Goal: Information Seeking & Learning: Learn about a topic

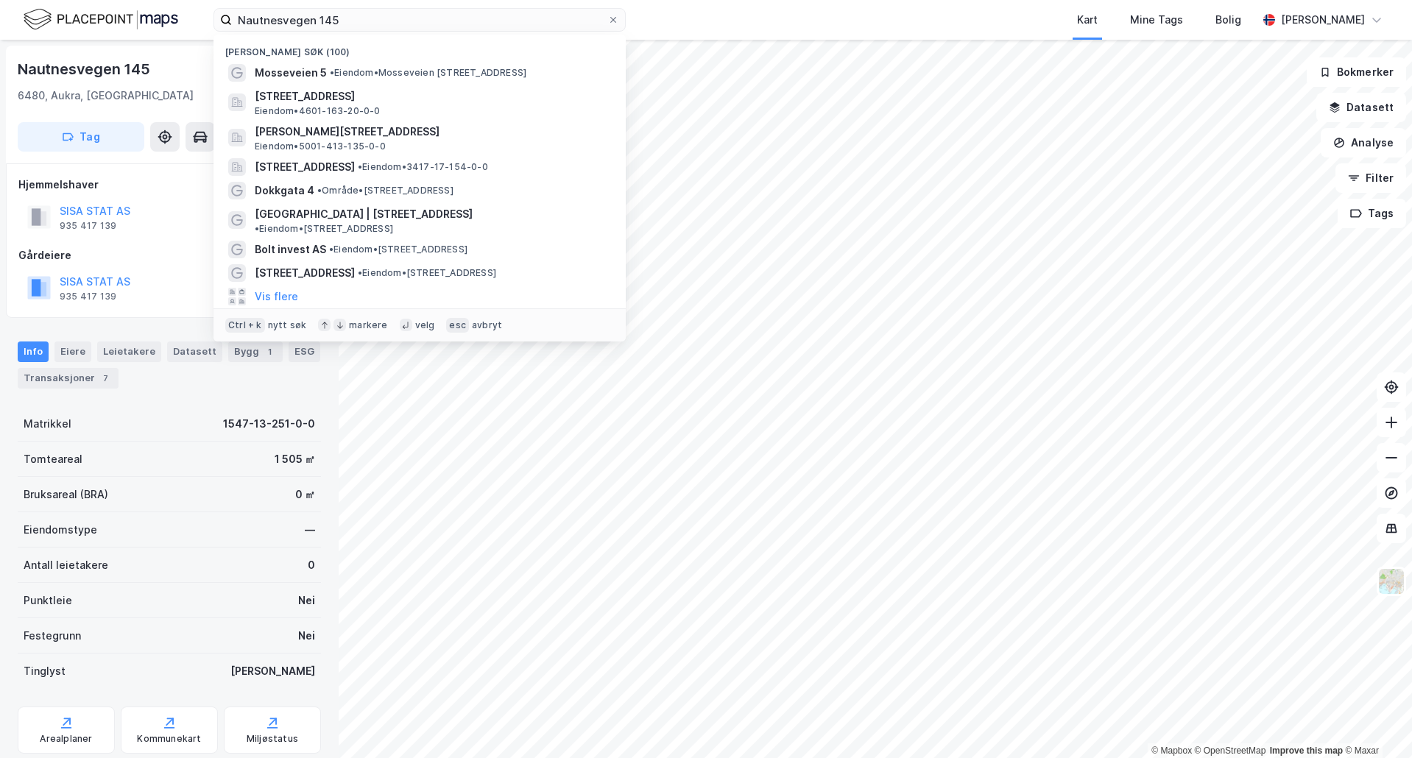
click at [256, 16] on input "Nautnesvegen 145" at bounding box center [420, 20] width 376 height 22
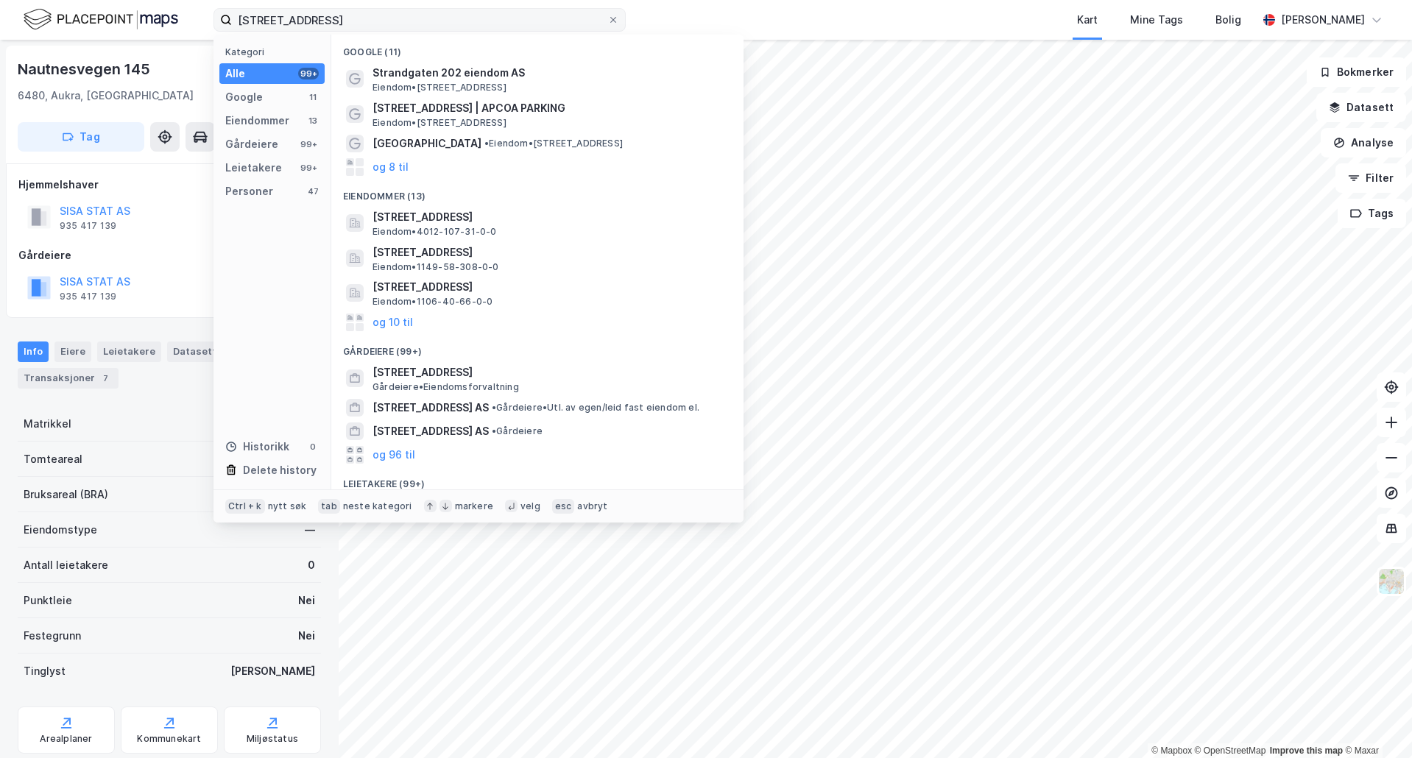
click at [402, 22] on input "[STREET_ADDRESS]" at bounding box center [420, 20] width 376 height 22
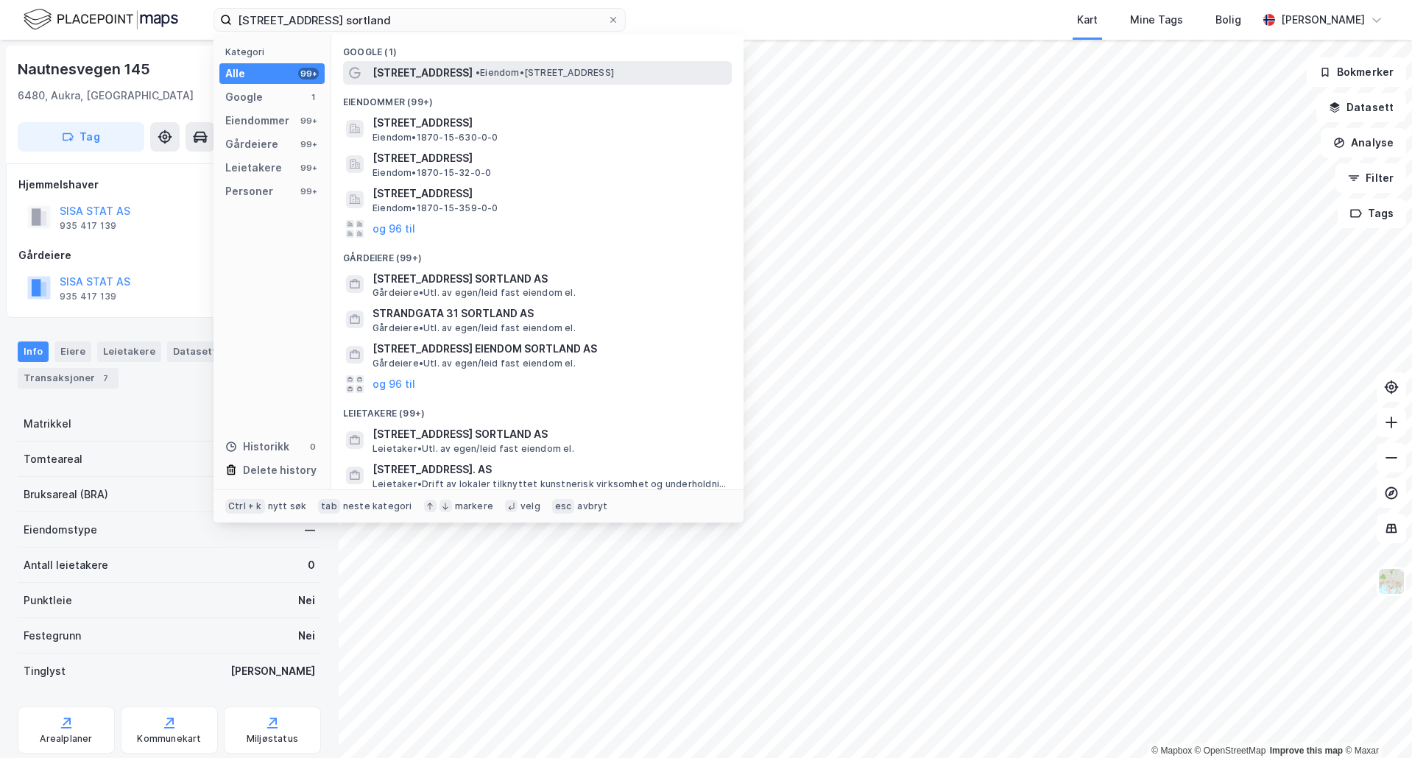
click at [449, 80] on div "[STREET_ADDRESS] • Eiendom • [STREET_ADDRESS]" at bounding box center [551, 73] width 356 height 18
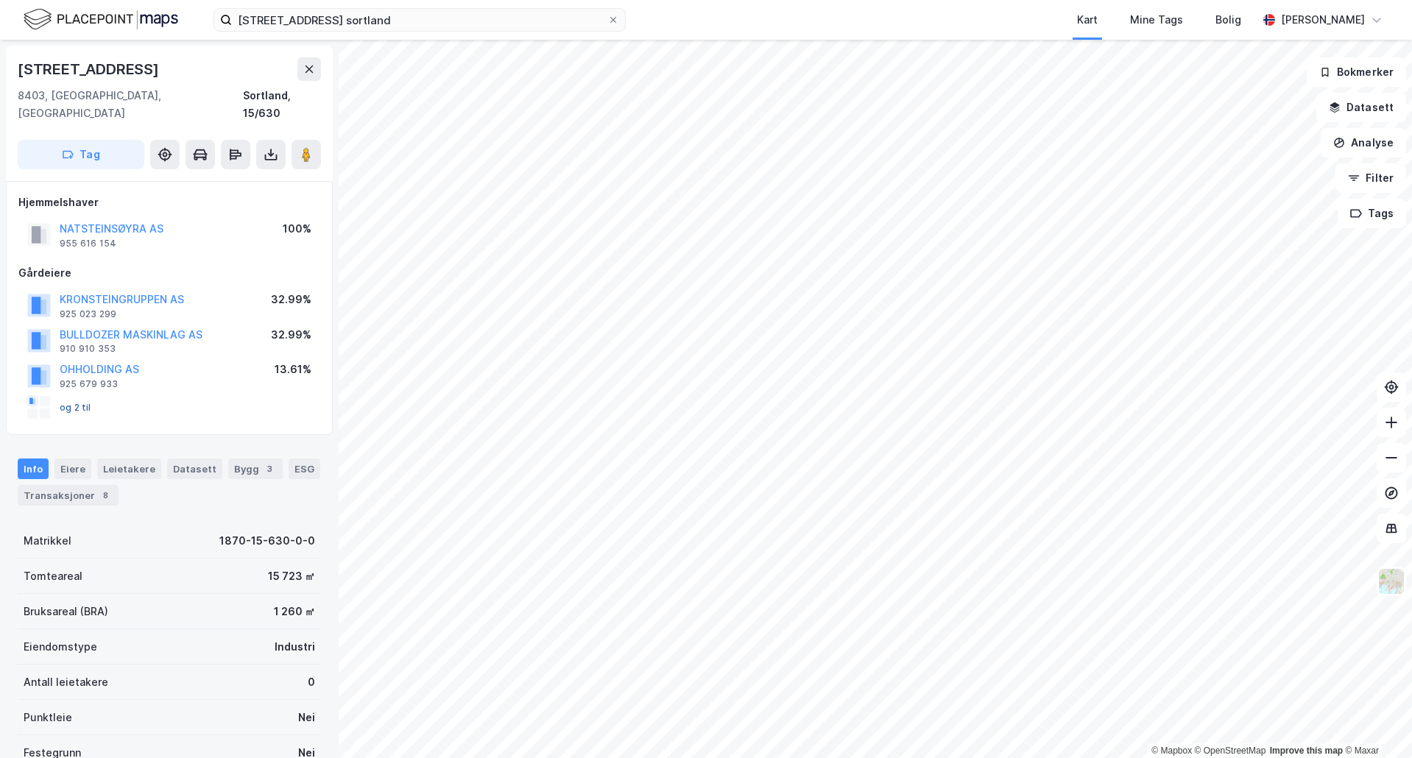
click at [0, 0] on button "og 2 til" at bounding box center [0, 0] width 0 height 0
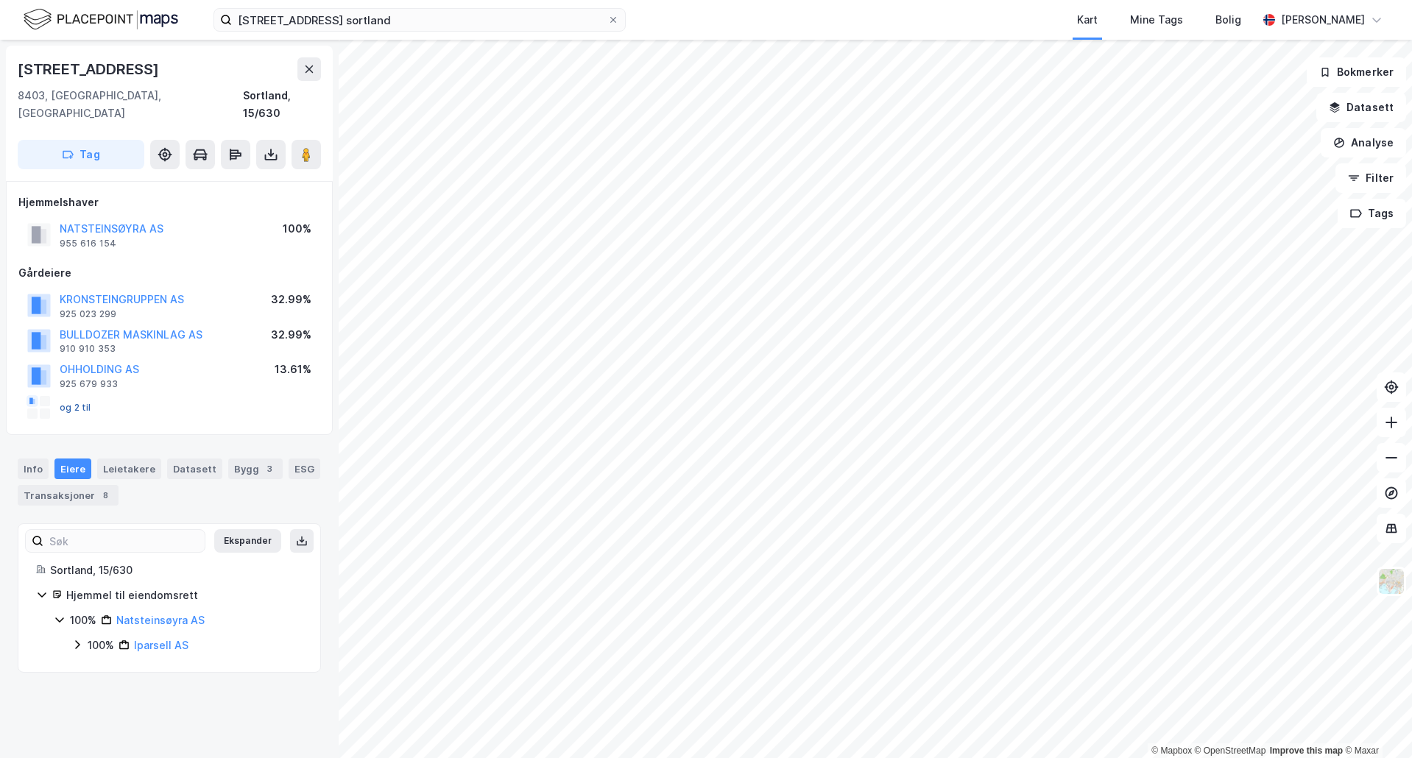
click at [0, 0] on button "og 2 til" at bounding box center [0, 0] width 0 height 0
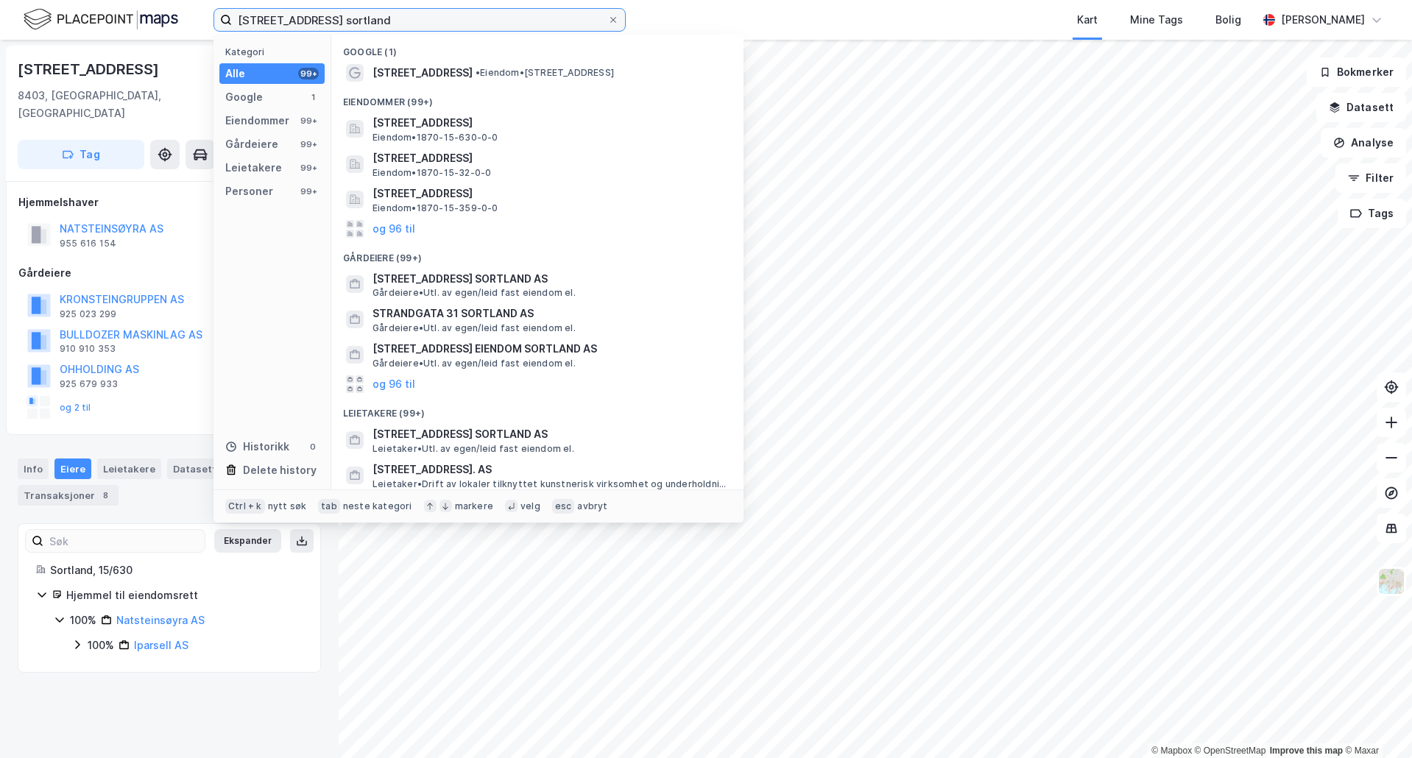
click at [287, 13] on input "[STREET_ADDRESS] sortland" at bounding box center [420, 20] width 376 height 22
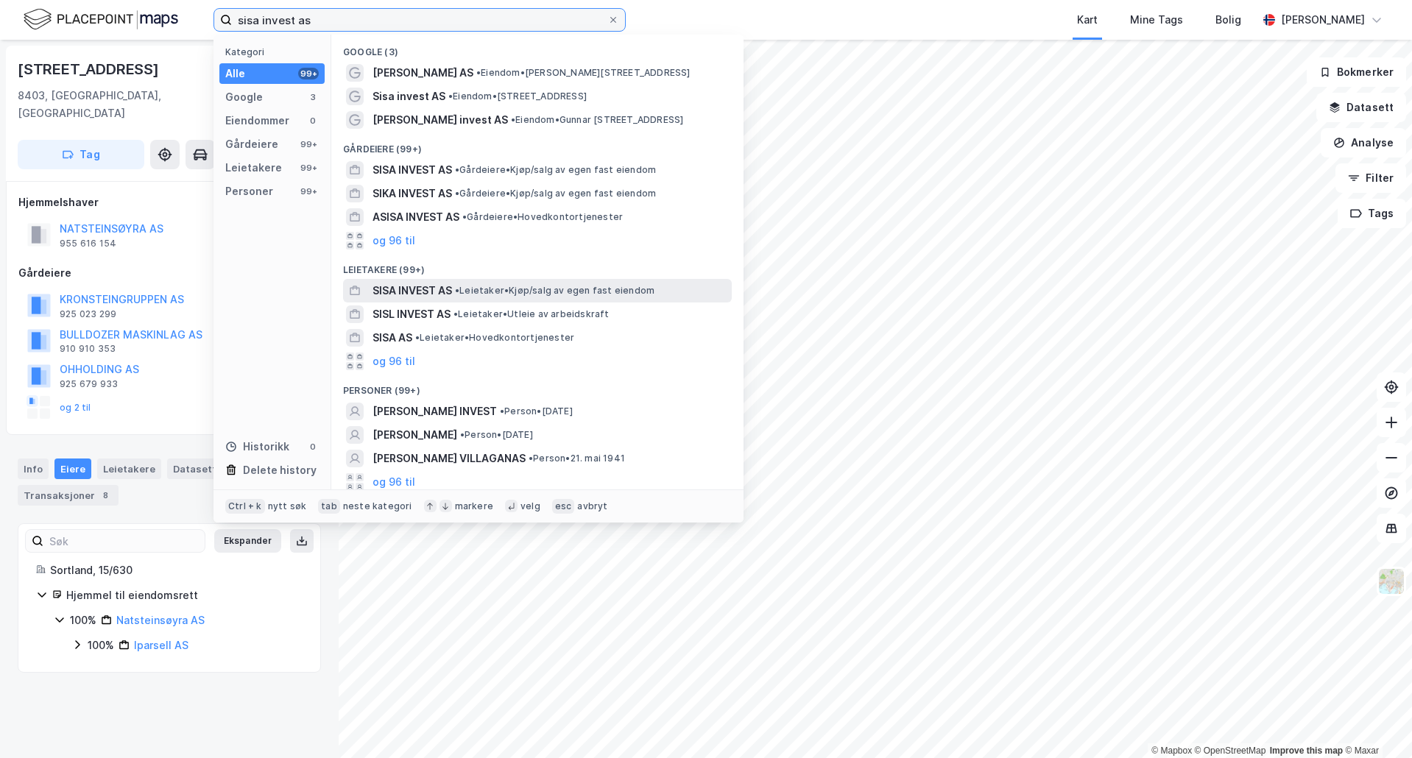
type input "sisa invest as"
click at [454, 285] on div "SISA INVEST AS • Leietaker • Kjøp/salg av egen fast eiendom" at bounding box center [551, 291] width 356 height 18
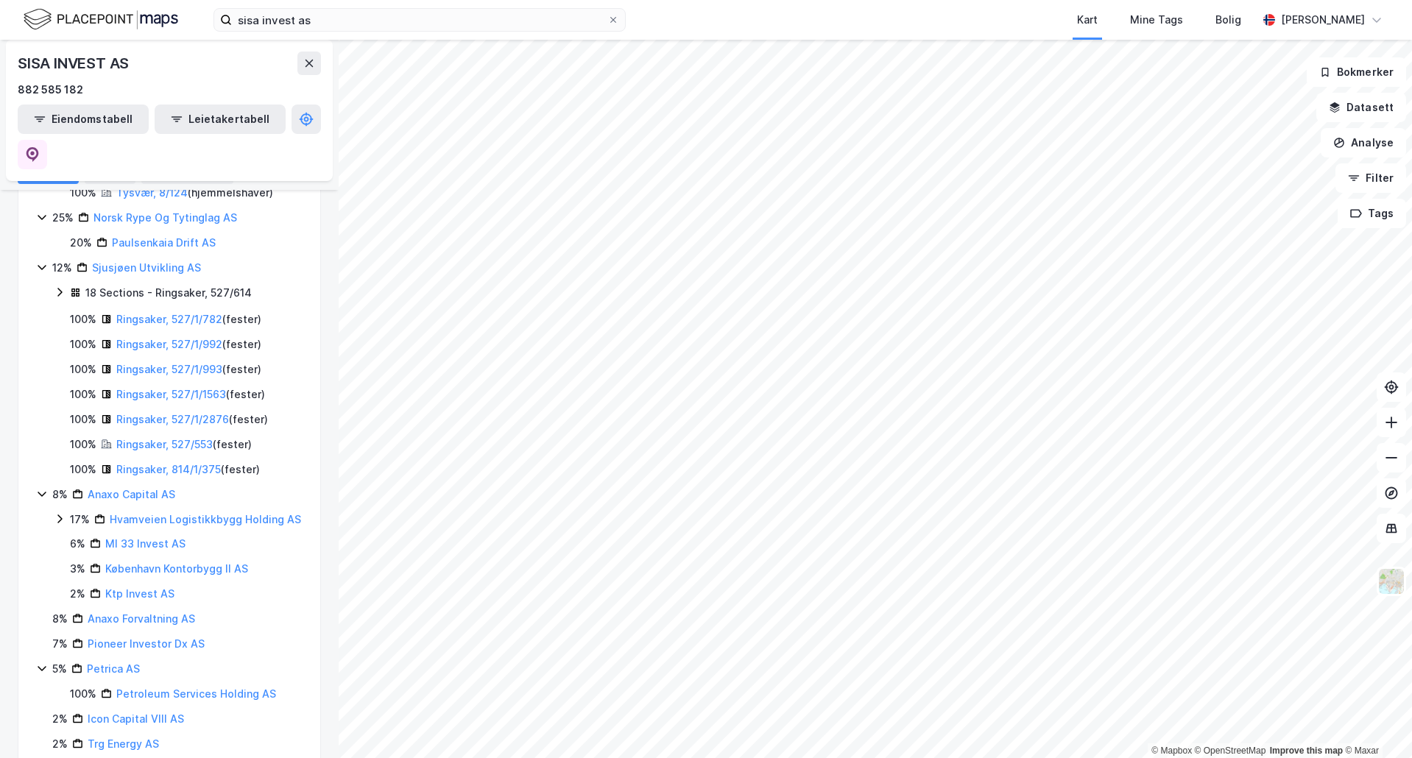
scroll to position [4360, 0]
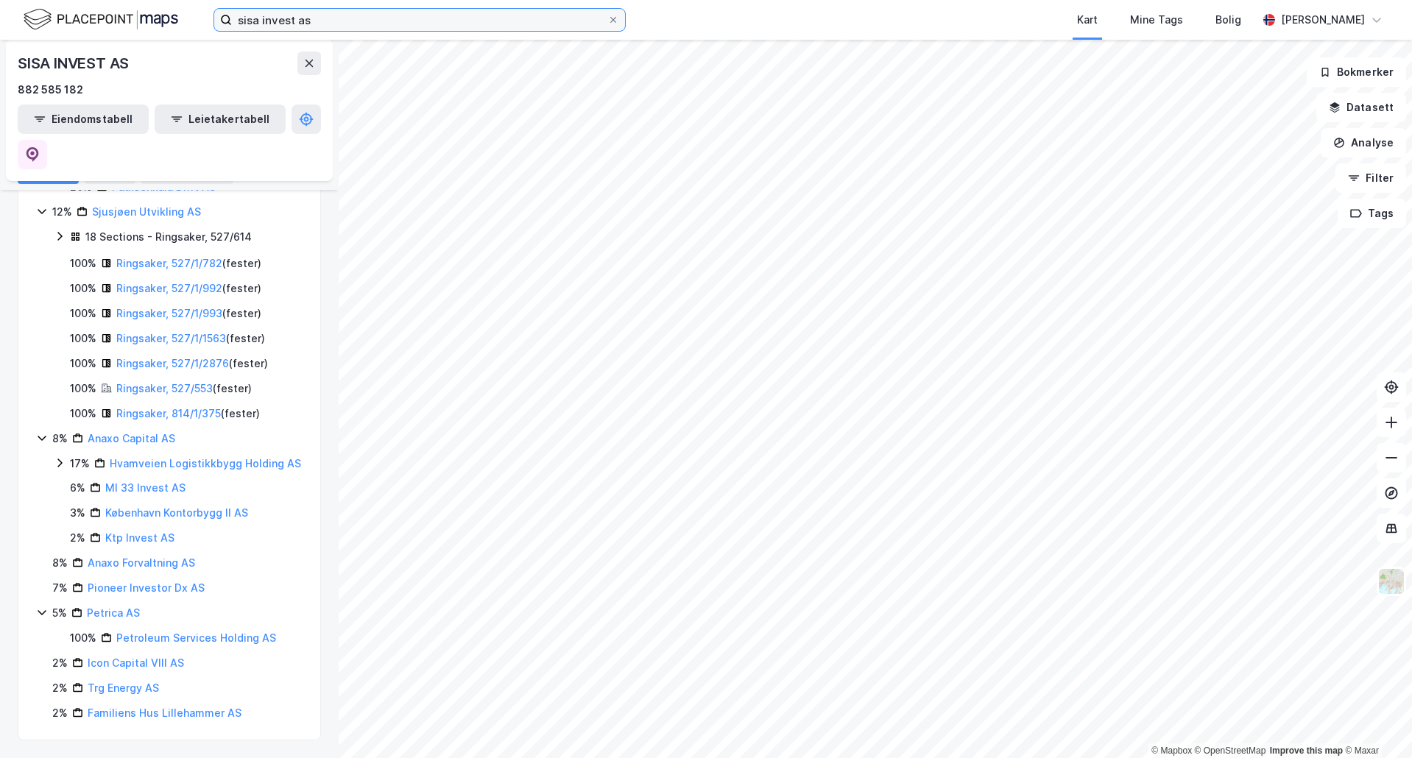
click at [344, 18] on input "sisa invest as" at bounding box center [420, 20] width 376 height 22
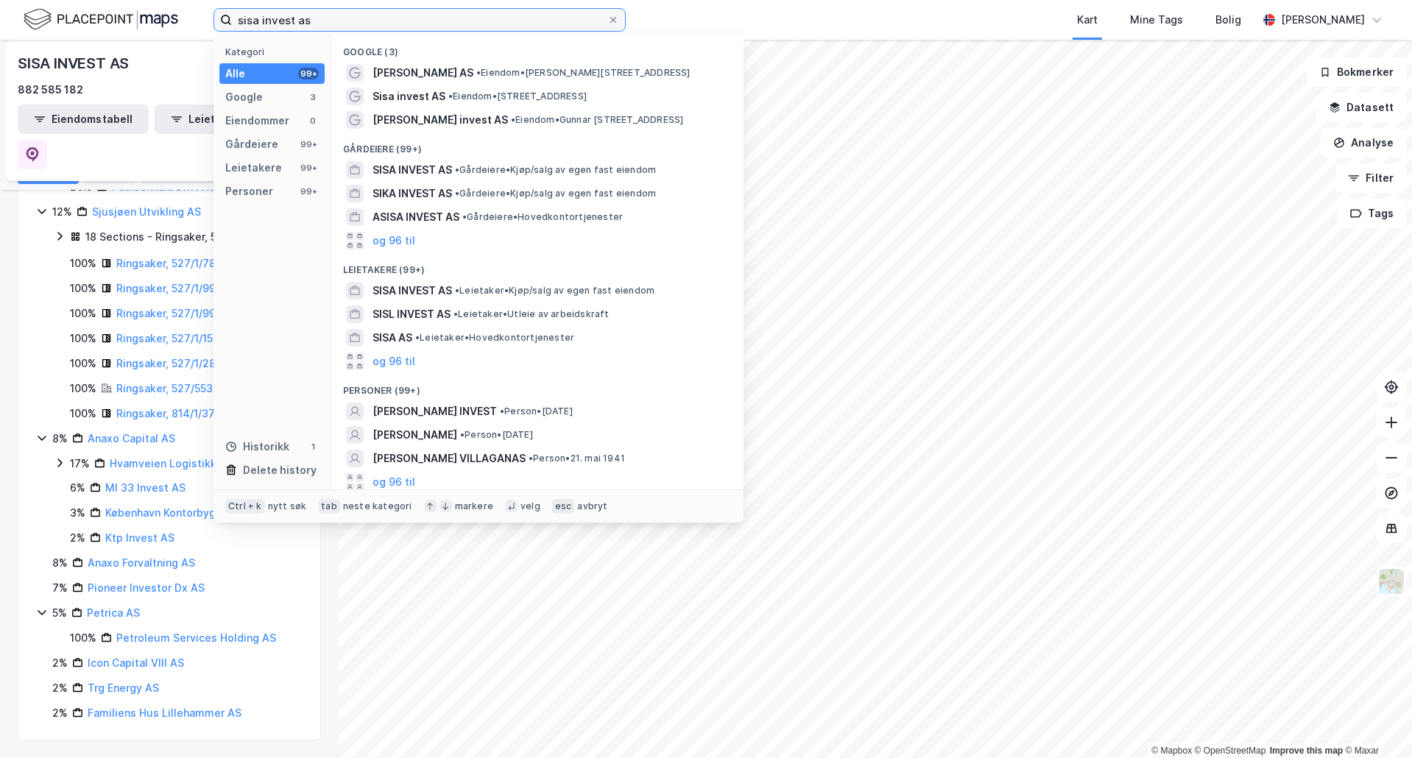
click at [344, 18] on input "sisa invest as" at bounding box center [420, 20] width 376 height 22
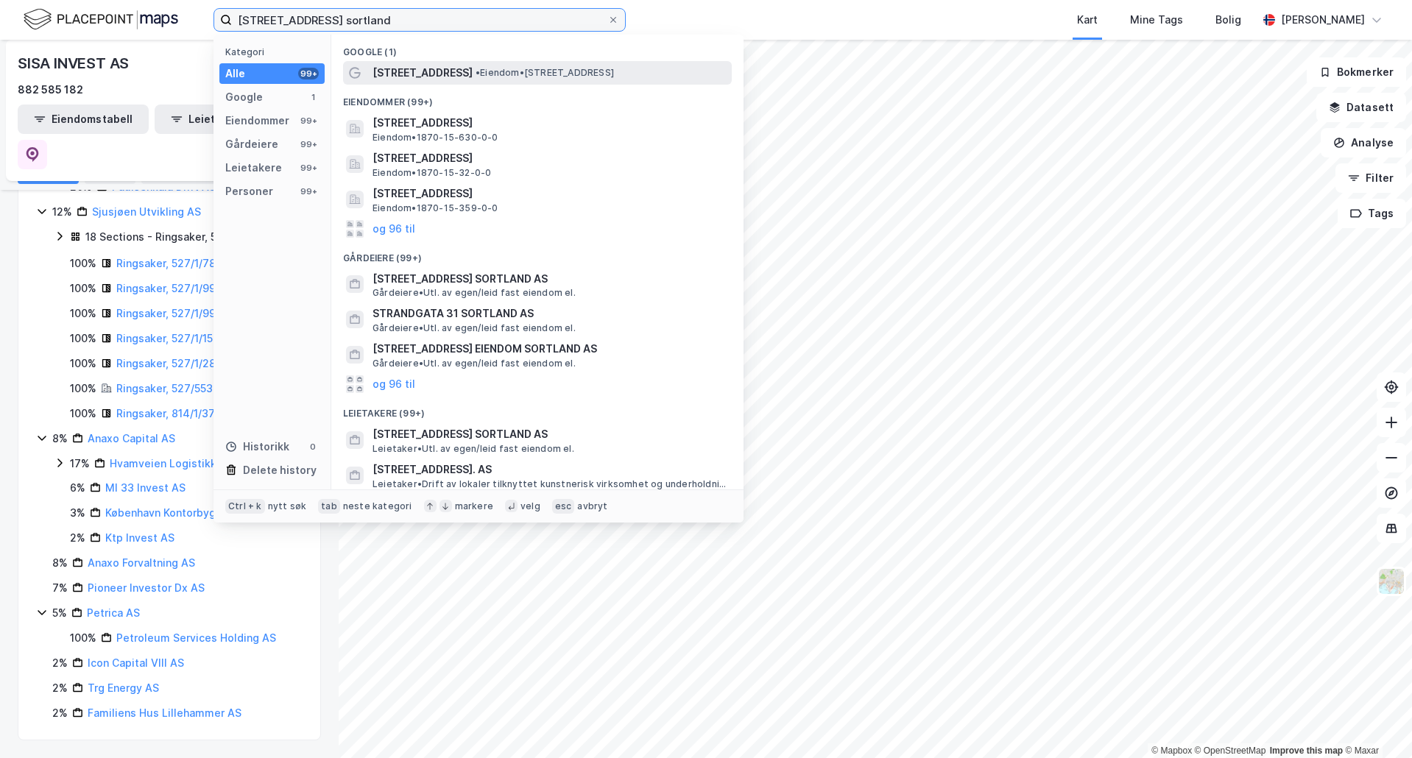
type input "[STREET_ADDRESS] sortland"
click at [614, 71] on span "• Eiendom • [STREET_ADDRESS]" at bounding box center [545, 73] width 138 height 12
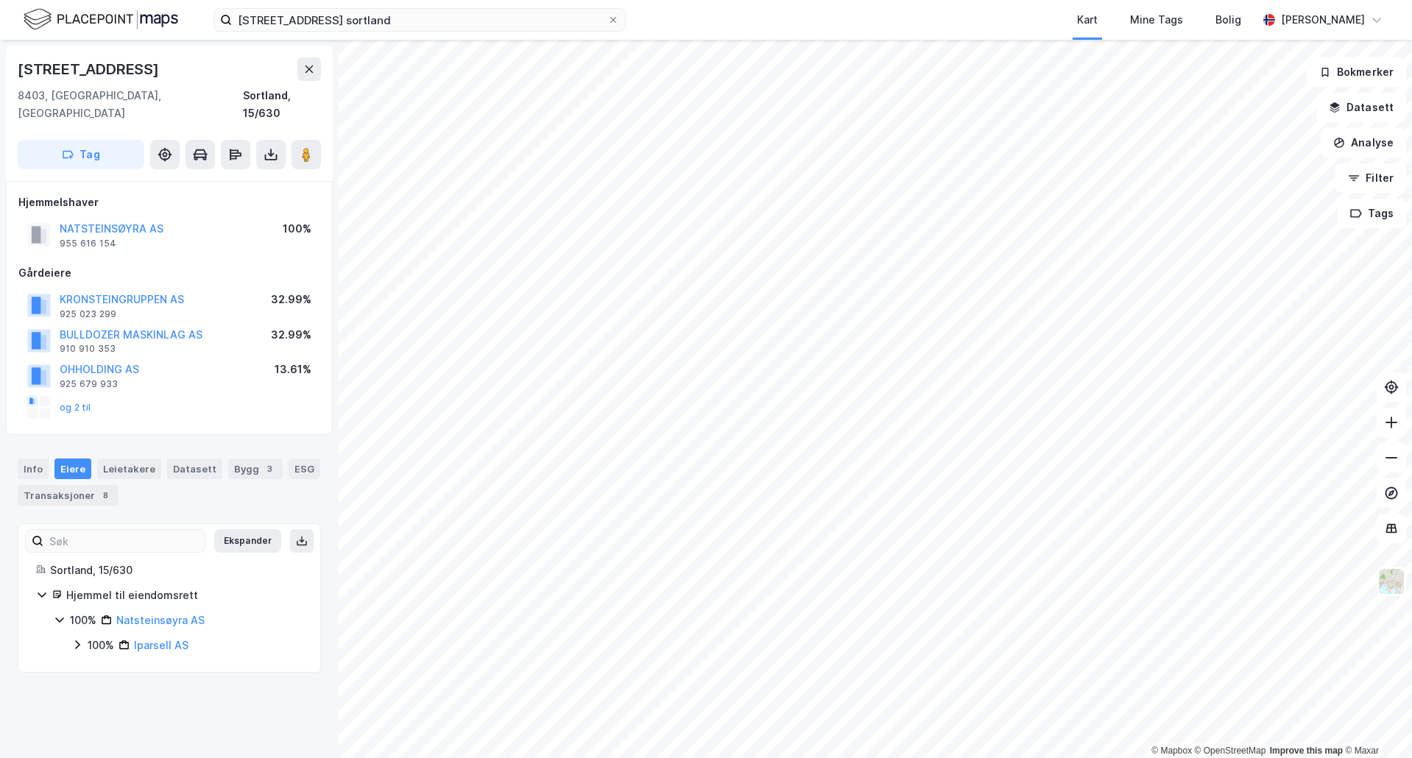
click at [75, 639] on icon at bounding box center [77, 645] width 12 height 12
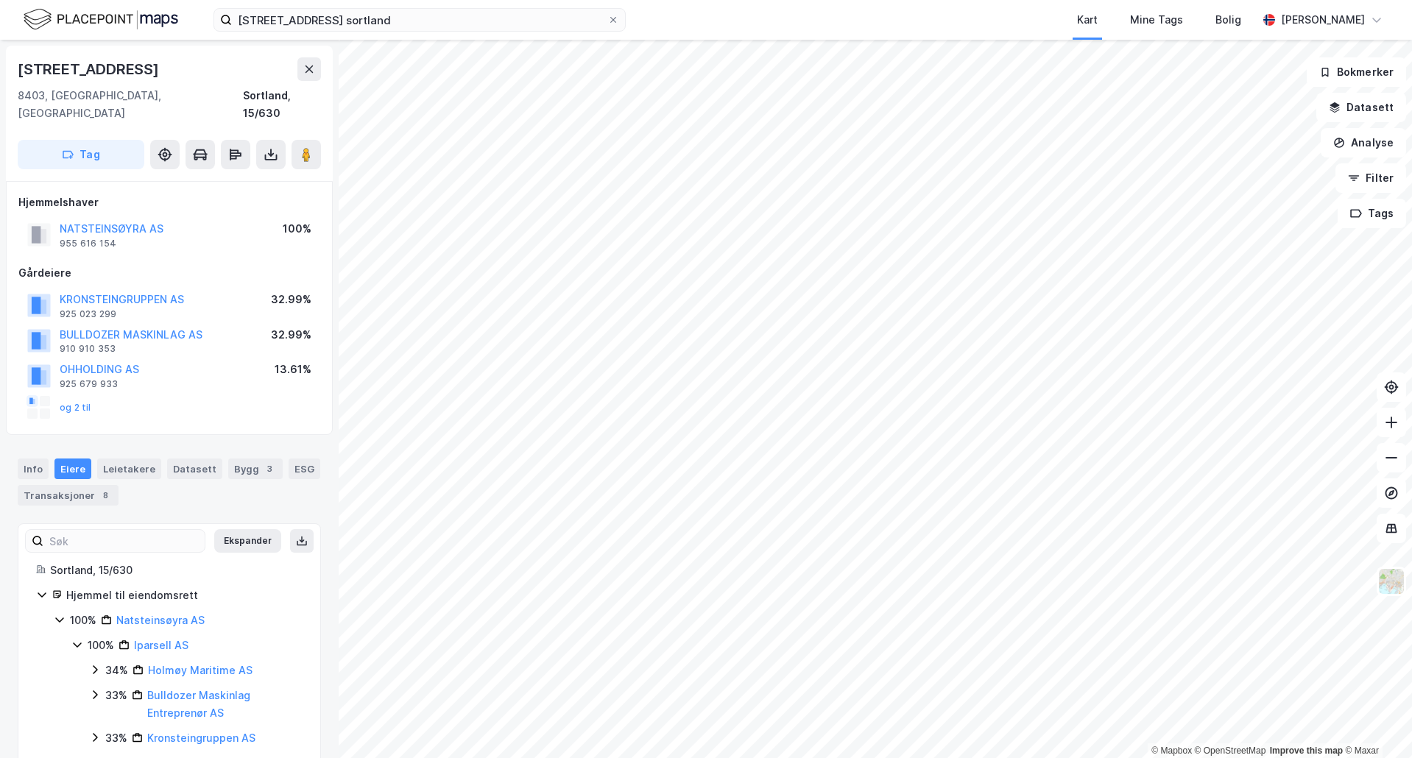
click at [75, 643] on icon at bounding box center [77, 645] width 8 height 5
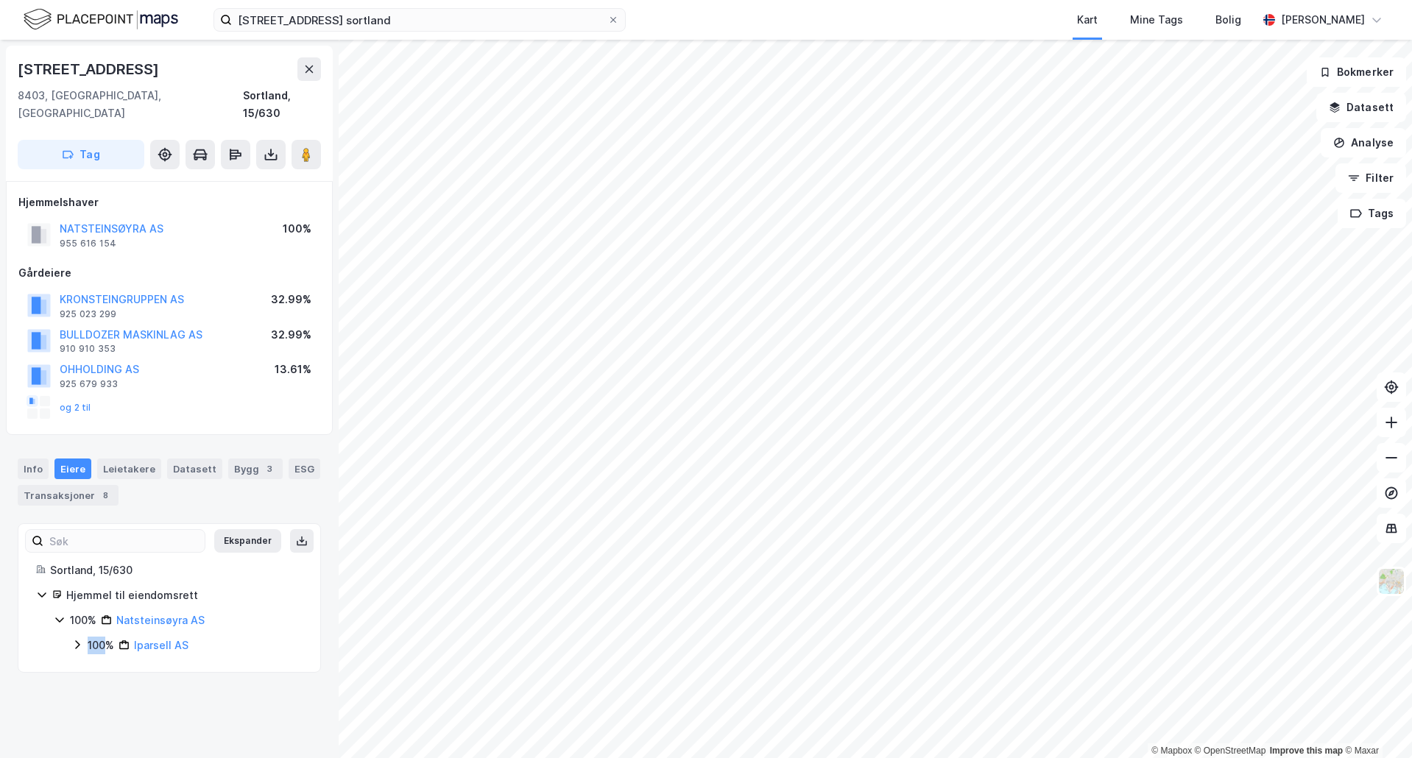
click at [75, 639] on icon at bounding box center [77, 645] width 12 height 12
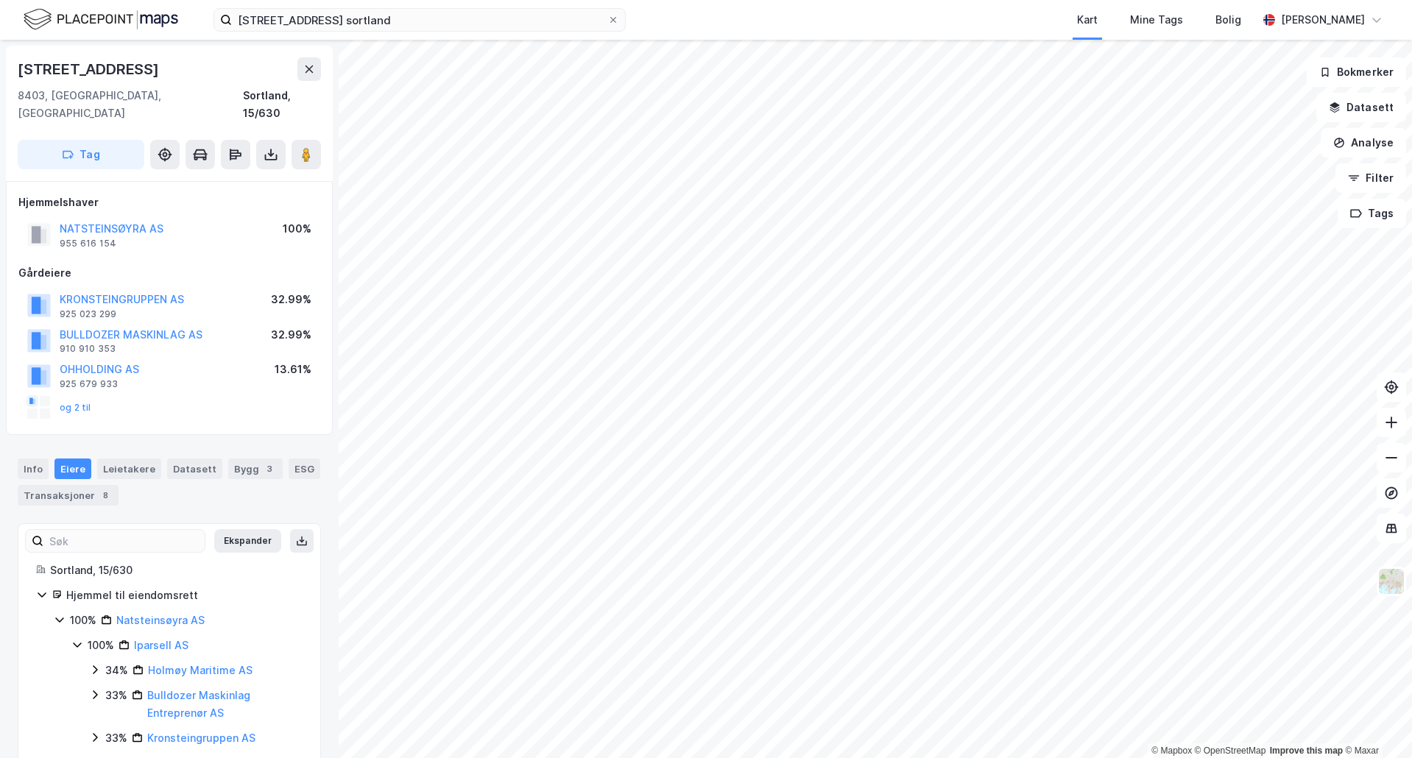
click at [93, 664] on icon at bounding box center [95, 670] width 12 height 12
click at [97, 664] on icon at bounding box center [95, 670] width 12 height 12
click at [102, 687] on div "33% Bulldozer Maskinlag Entreprenør AS" at bounding box center [196, 704] width 214 height 35
click at [101, 687] on div "33% Bulldozer Maskinlag Entreprenør AS" at bounding box center [196, 704] width 214 height 35
click at [99, 732] on icon at bounding box center [95, 738] width 12 height 12
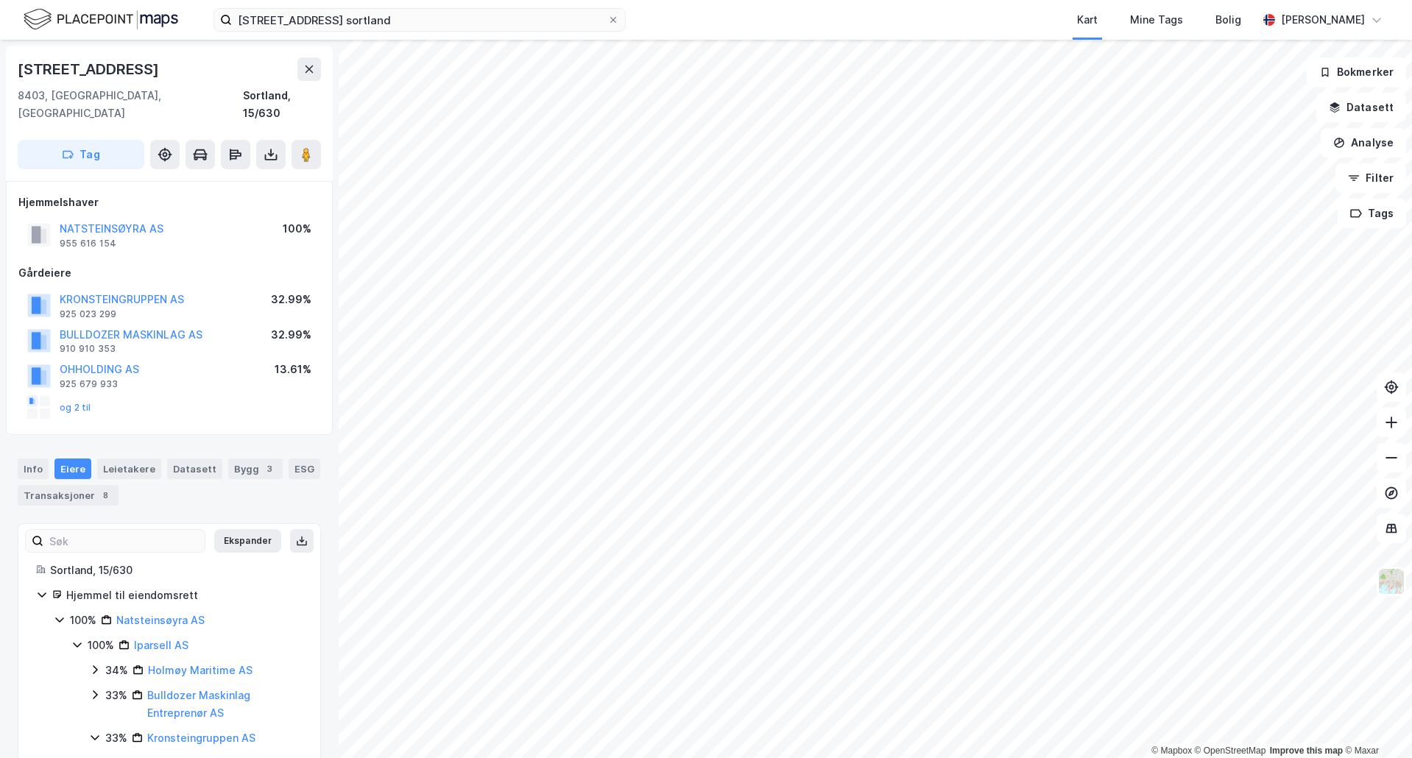
click at [99, 732] on icon at bounding box center [95, 738] width 12 height 12
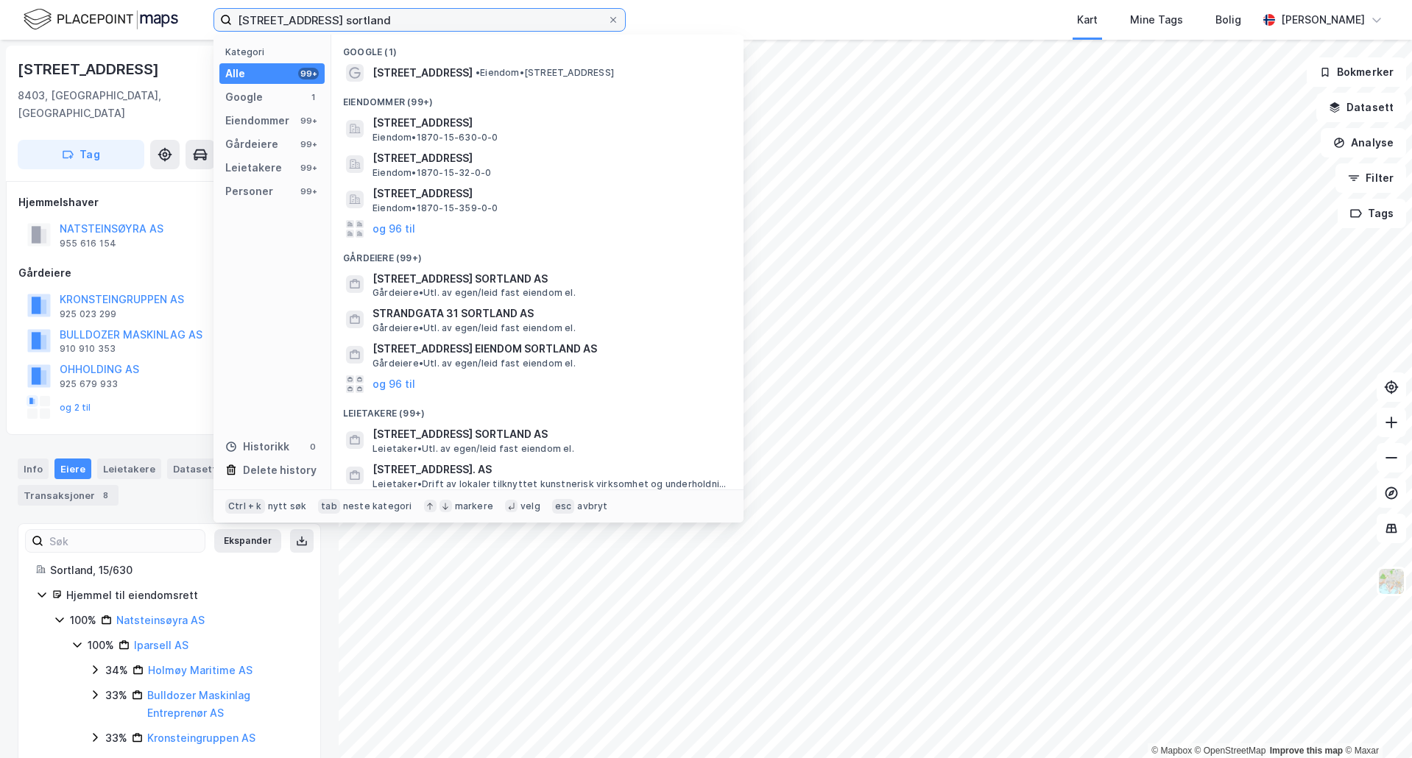
click at [309, 13] on input "[STREET_ADDRESS] sortland" at bounding box center [420, 20] width 376 height 22
click at [158, 243] on div "Hjemmelshaver NATSTEINSØYRA AS 955 616 154 100% Gårdeiere KRONSTEINGRUPPEN AS 9…" at bounding box center [169, 308] width 302 height 229
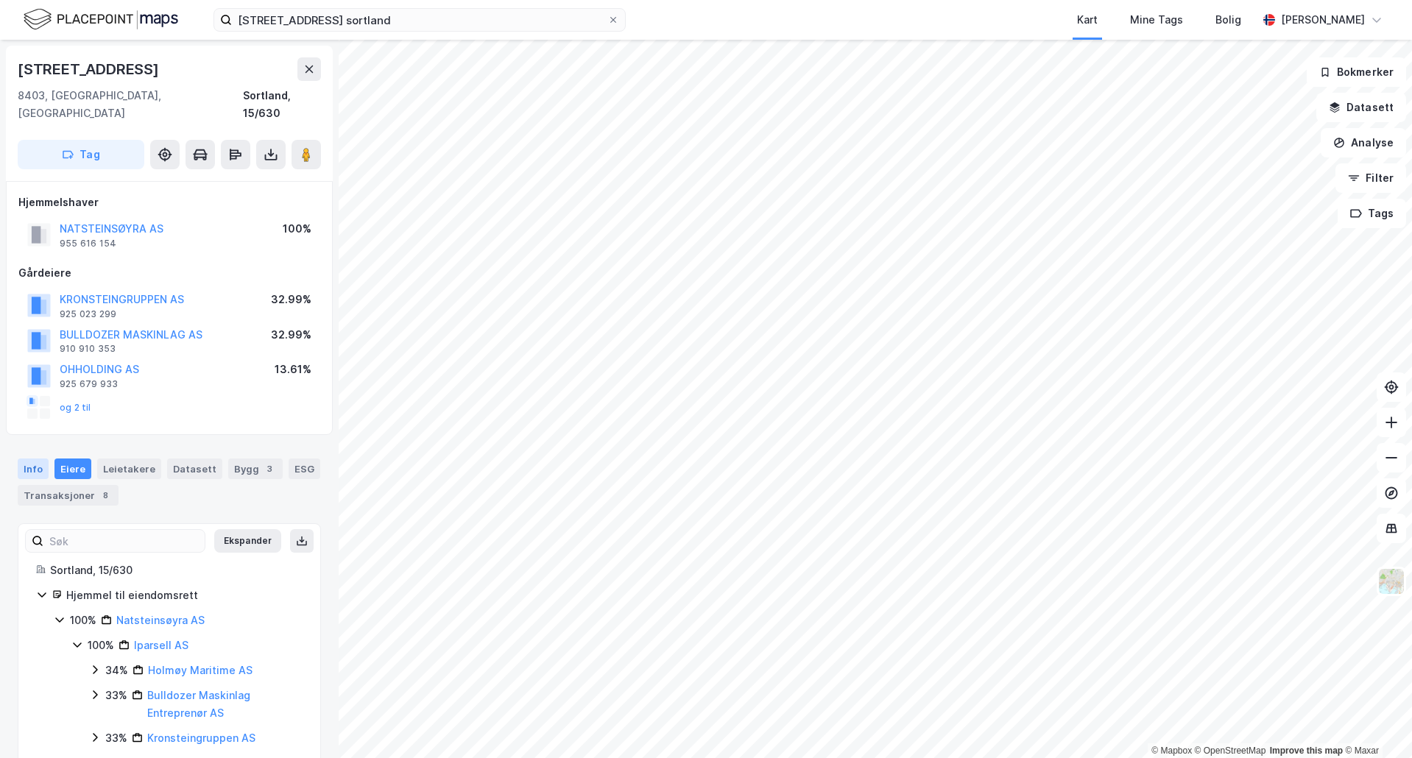
click at [29, 459] on div "Info" at bounding box center [33, 469] width 31 height 21
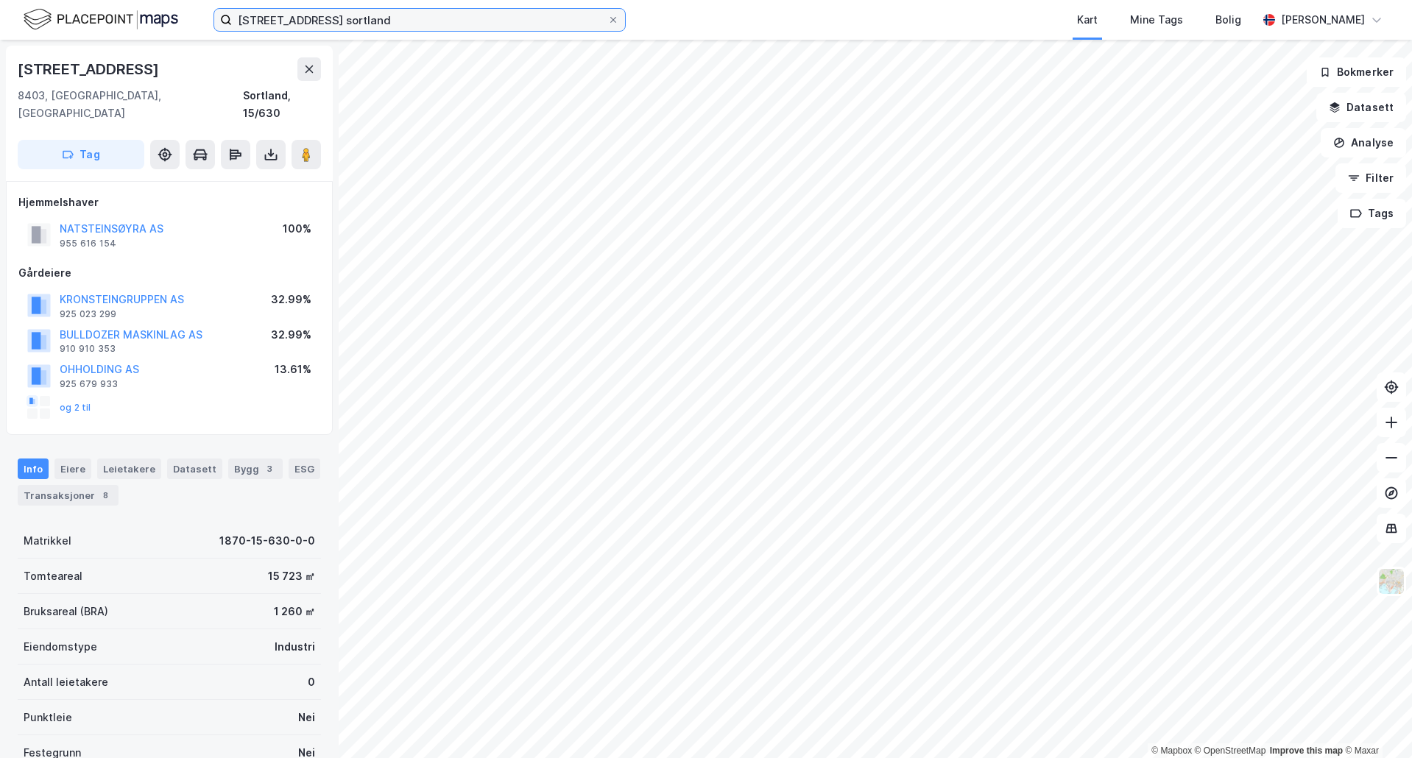
click at [281, 22] on input "[STREET_ADDRESS] sortland" at bounding box center [420, 20] width 376 height 22
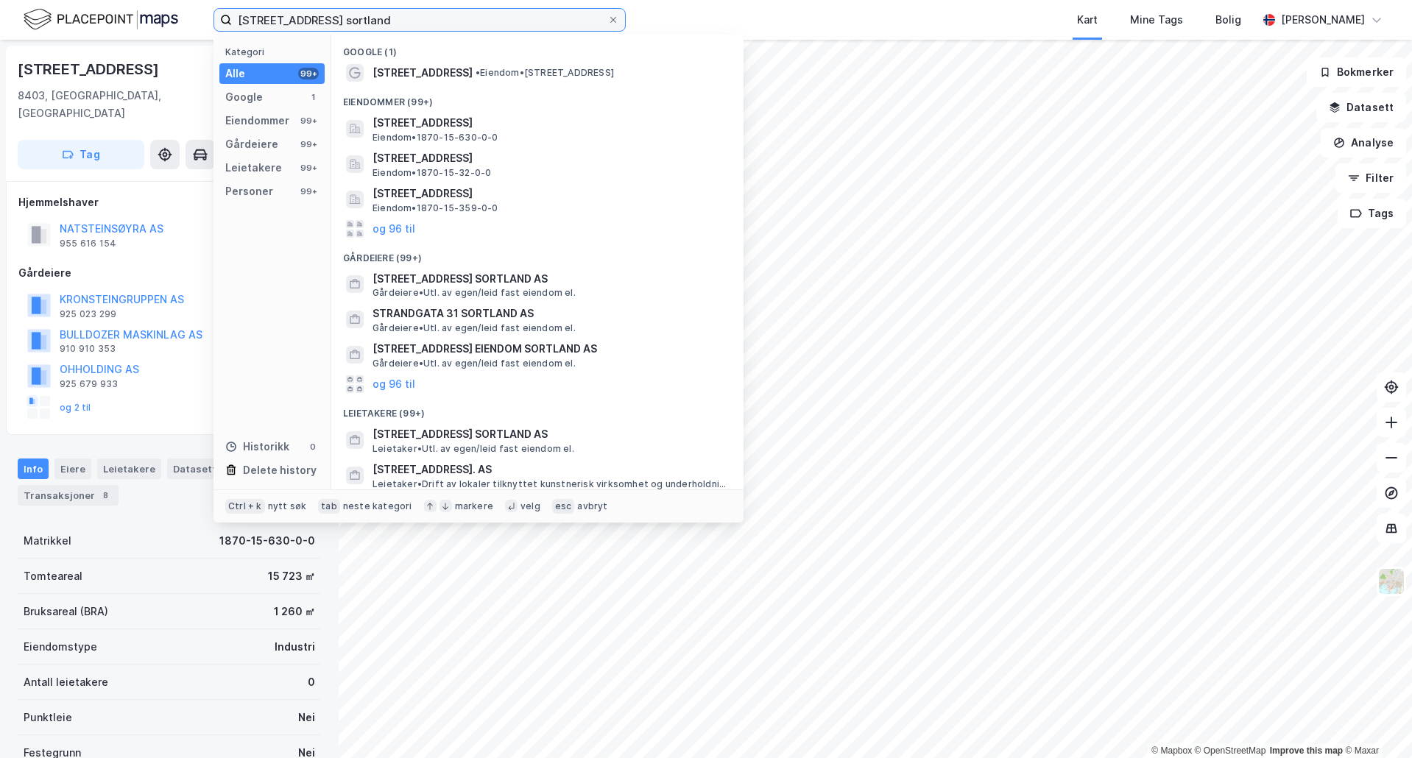
click at [281, 22] on input "[STREET_ADDRESS] sortland" at bounding box center [420, 20] width 376 height 22
